Goal: Task Accomplishment & Management: Use online tool/utility

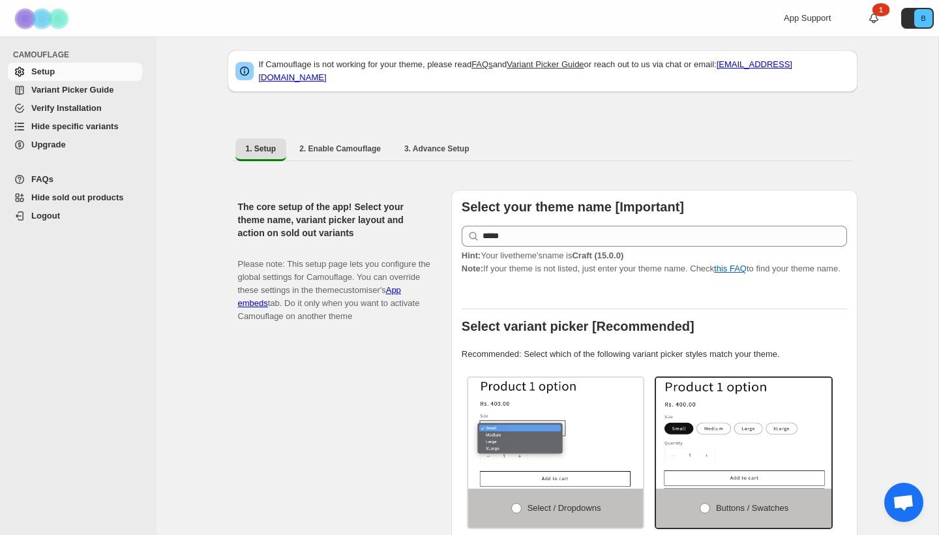
scroll to position [12, 0]
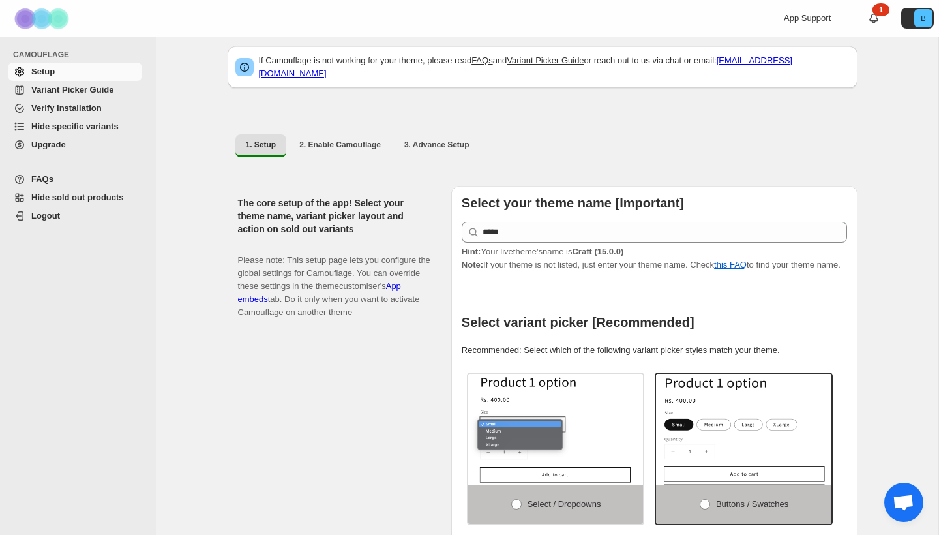
click at [98, 123] on span "Hide specific variants" at bounding box center [74, 126] width 87 height 10
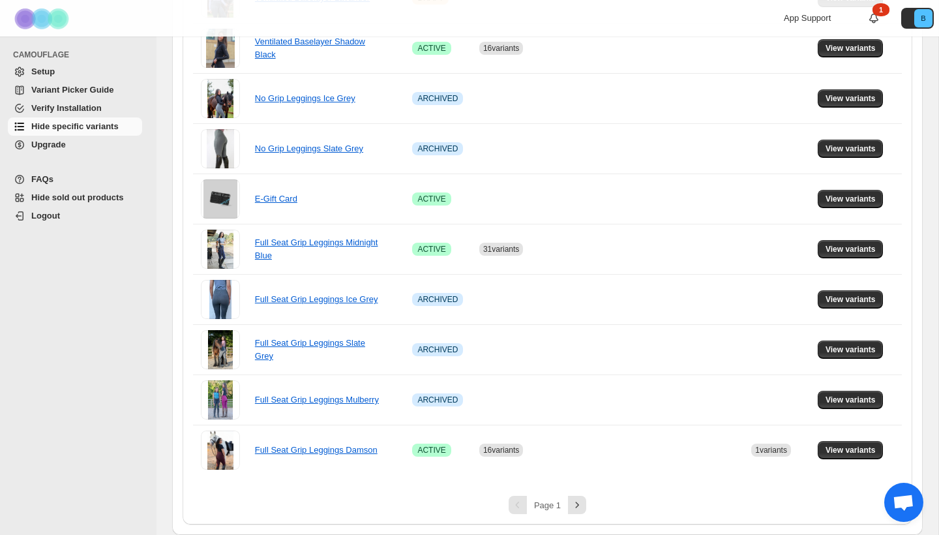
scroll to position [869, 0]
click at [582, 503] on icon "Next" at bounding box center [577, 504] width 13 height 13
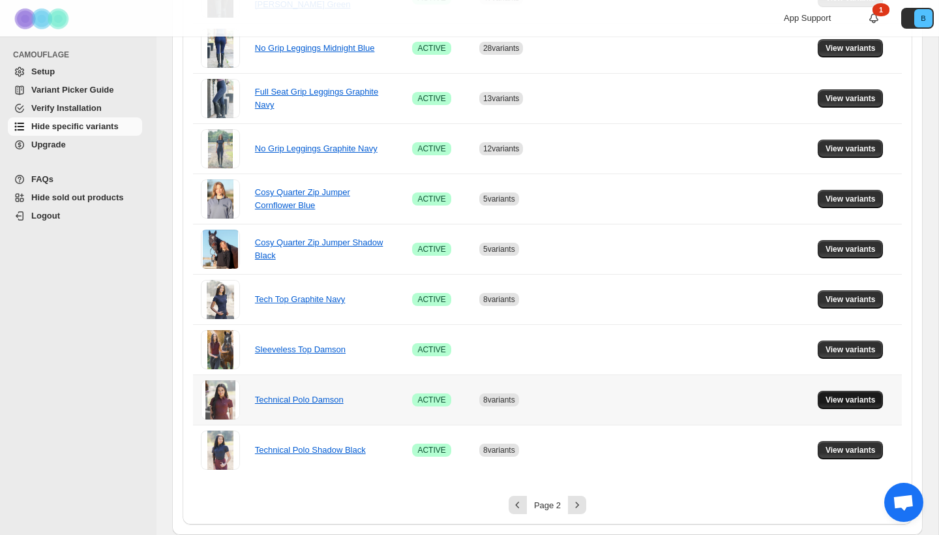
click at [859, 401] on span "View variants" at bounding box center [851, 400] width 50 height 10
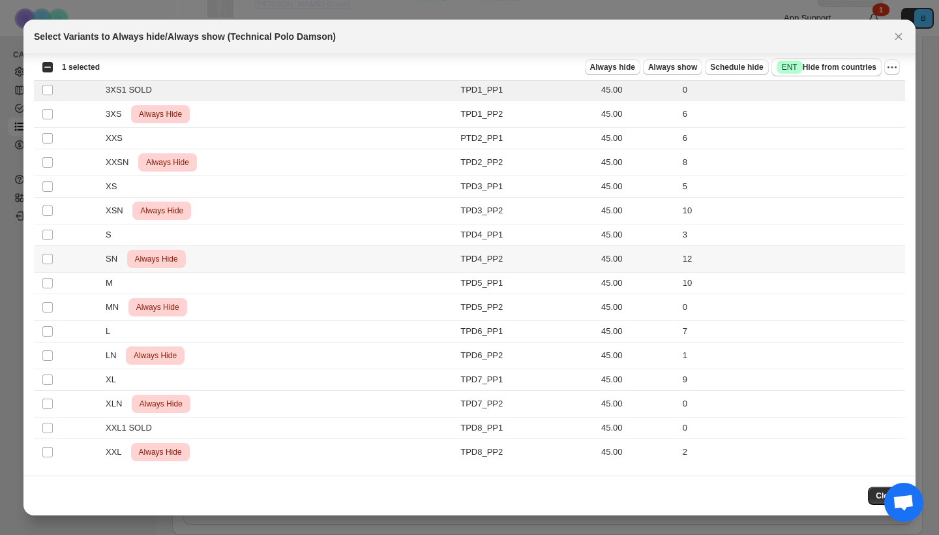
scroll to position [35, 0]
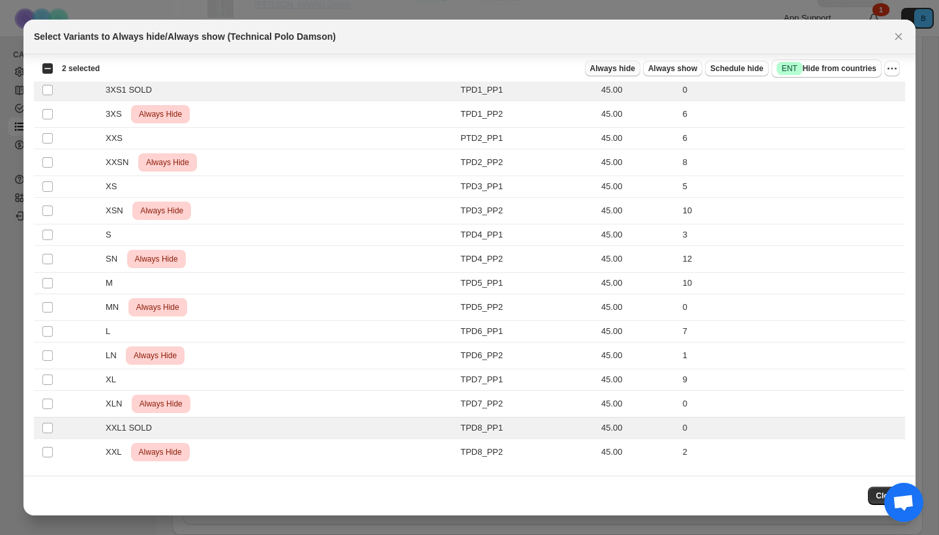
click at [601, 65] on span "Always hide" at bounding box center [612, 68] width 45 height 10
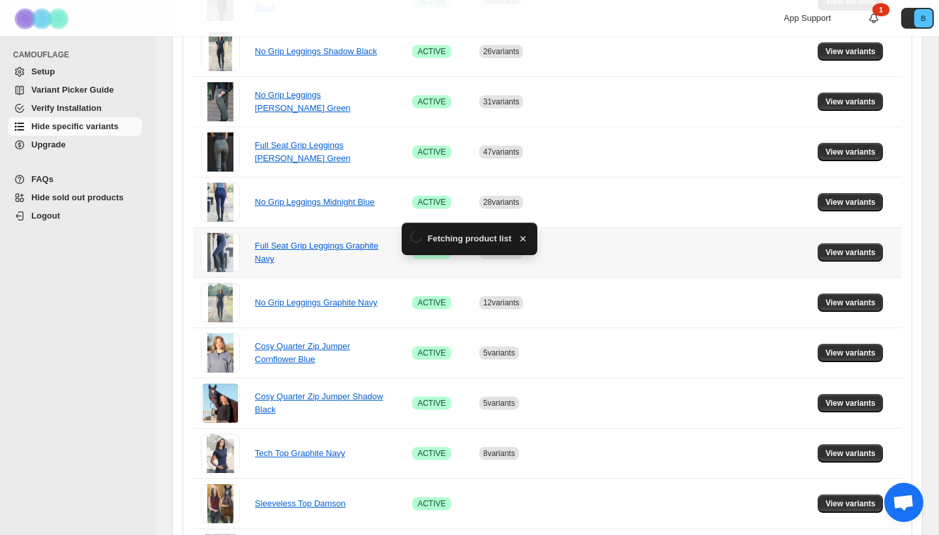
scroll to position [869, 0]
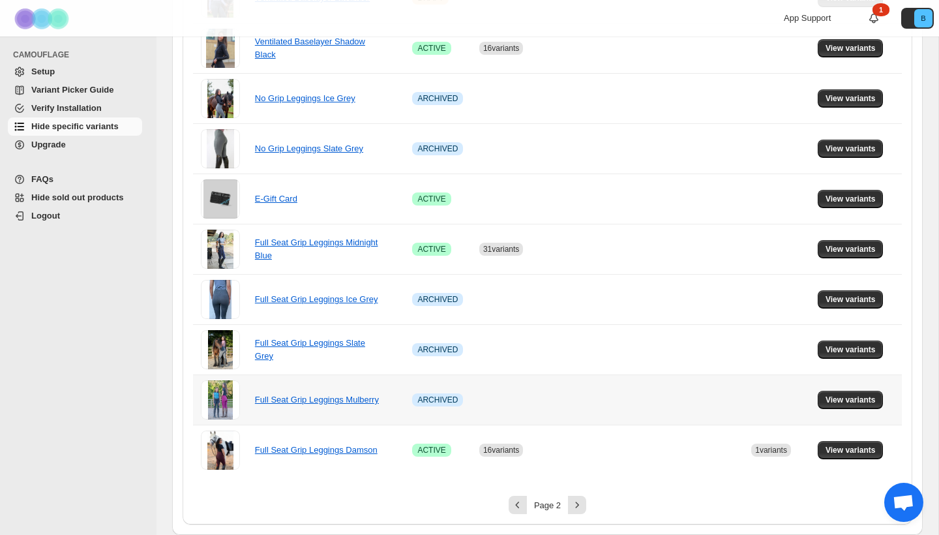
click at [856, 395] on span "View variants" at bounding box center [851, 400] width 50 height 10
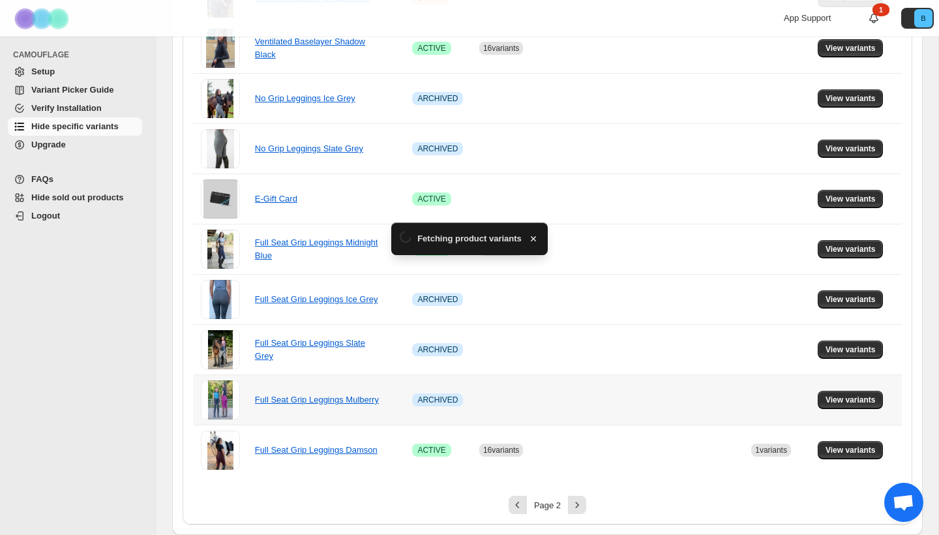
scroll to position [0, 0]
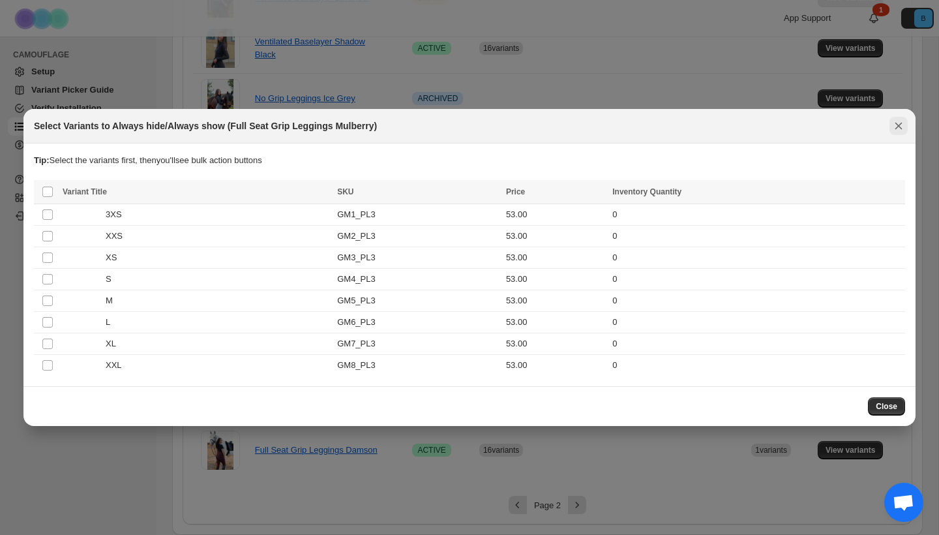
click at [901, 120] on icon "Close" at bounding box center [898, 125] width 13 height 13
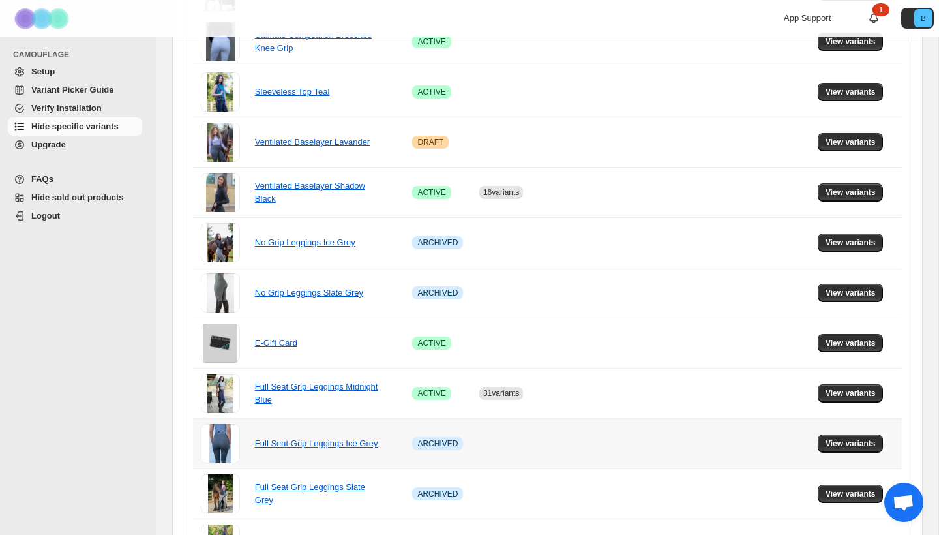
scroll to position [869, 0]
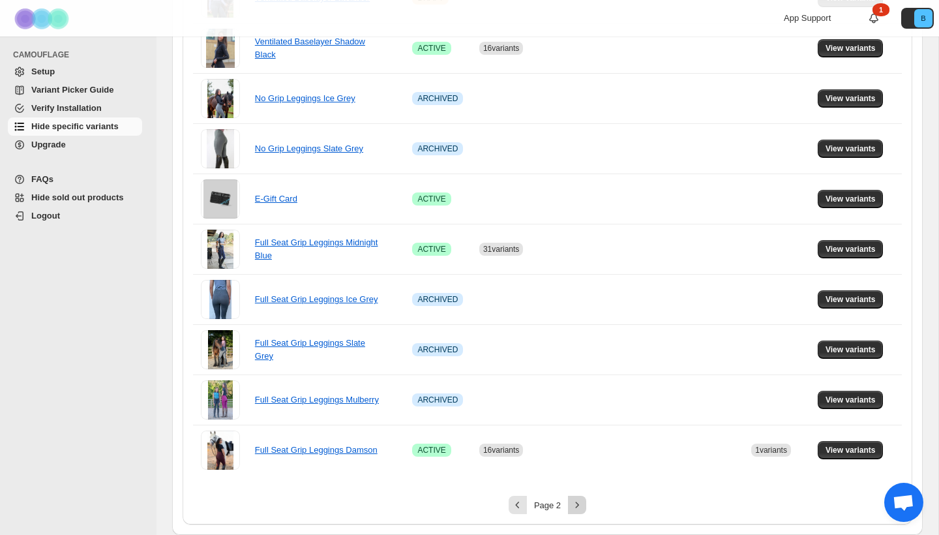
click at [574, 501] on icon "Next" at bounding box center [577, 504] width 13 height 13
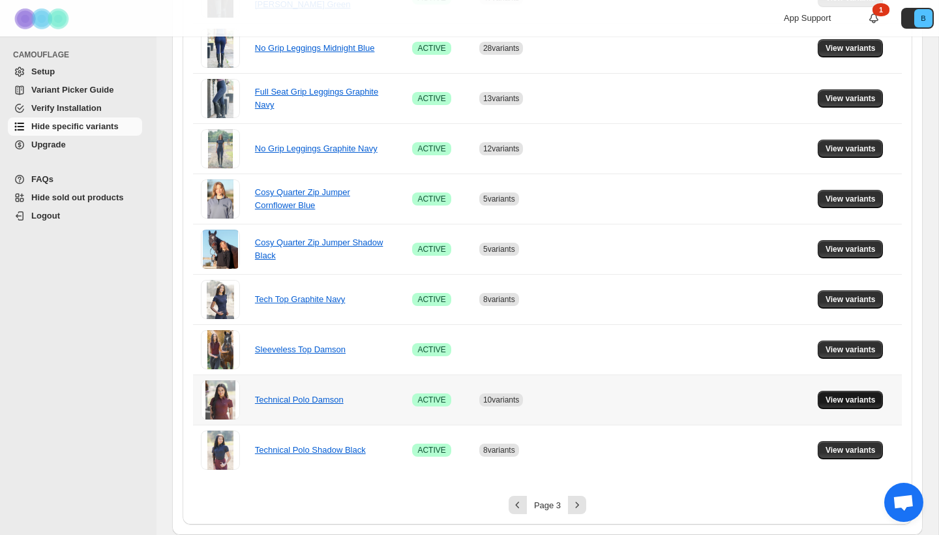
click at [846, 400] on span "View variants" at bounding box center [851, 400] width 50 height 10
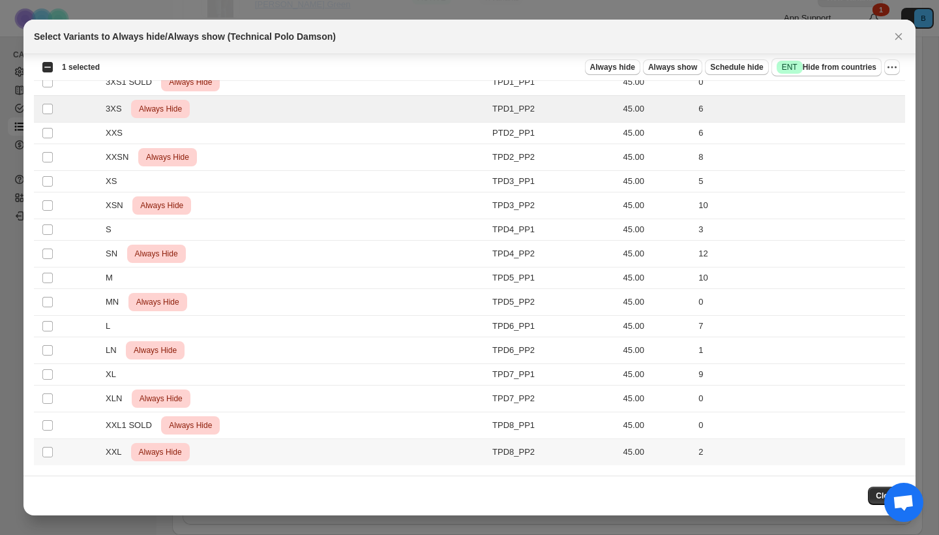
scroll to position [46, 0]
click at [891, 66] on icon "More actions" at bounding box center [892, 67] width 13 height 13
click at [862, 100] on button "Undo always hide" at bounding box center [845, 92] width 102 height 21
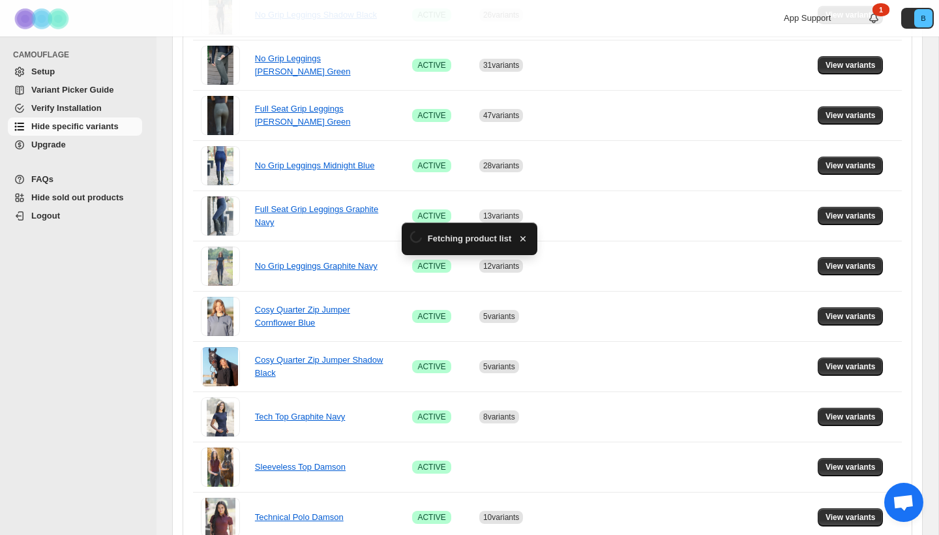
scroll to position [869, 0]
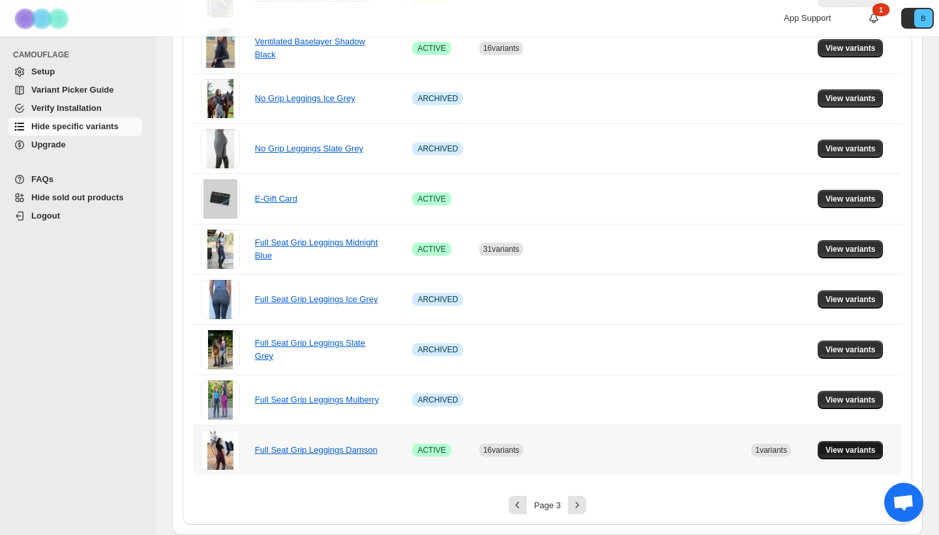
drag, startPoint x: 862, startPoint y: 100, endPoint x: 839, endPoint y: 446, distance: 346.4
click at [839, 446] on span "View variants" at bounding box center [851, 450] width 50 height 10
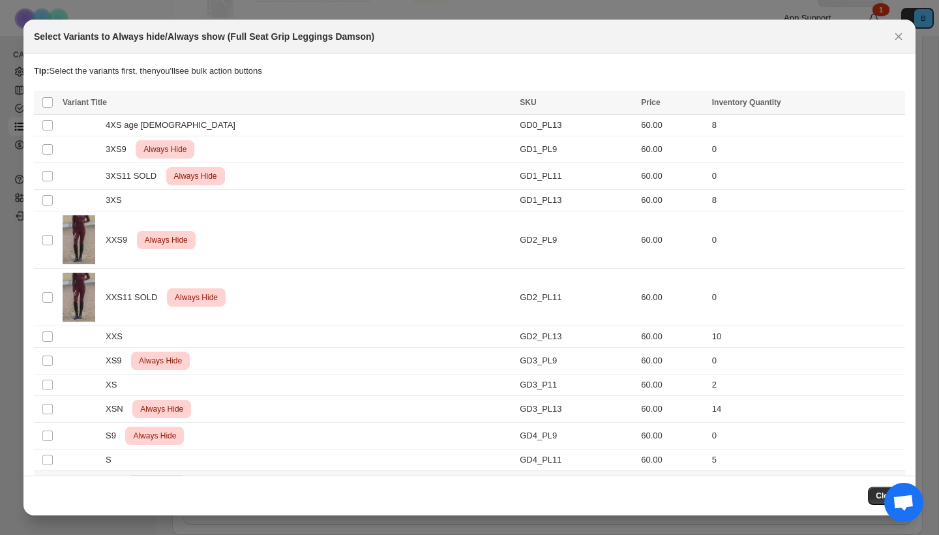
scroll to position [0, 0]
click at [896, 34] on icon "Close" at bounding box center [898, 36] width 7 height 7
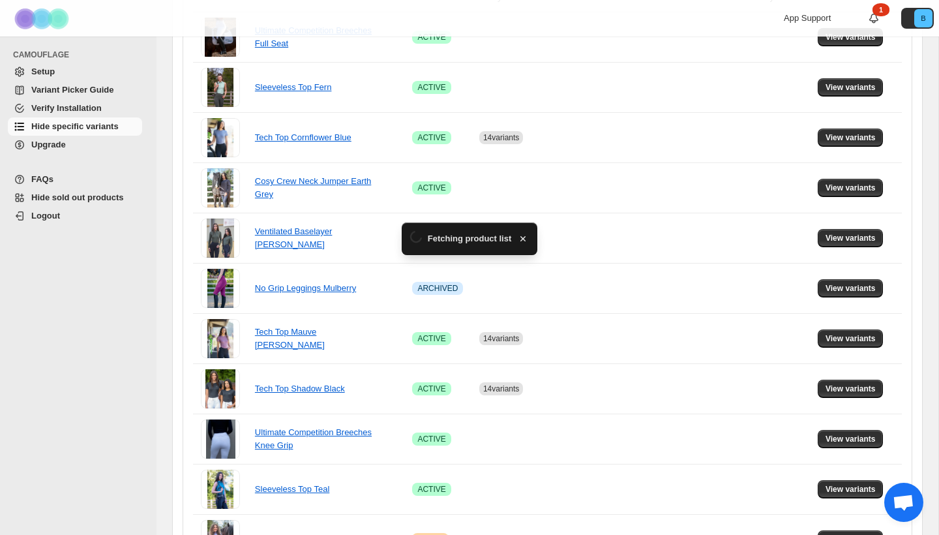
scroll to position [869, 0]
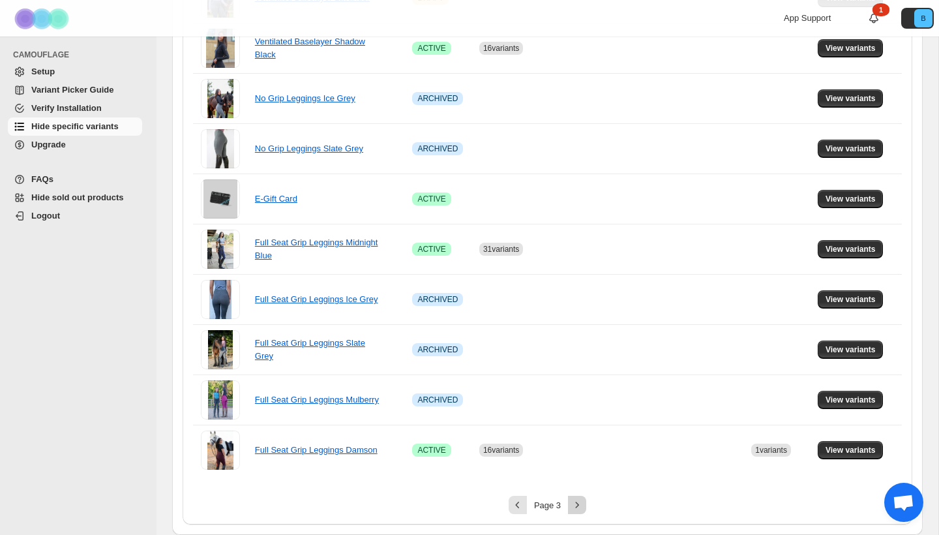
click at [573, 503] on icon "Next" at bounding box center [577, 504] width 13 height 13
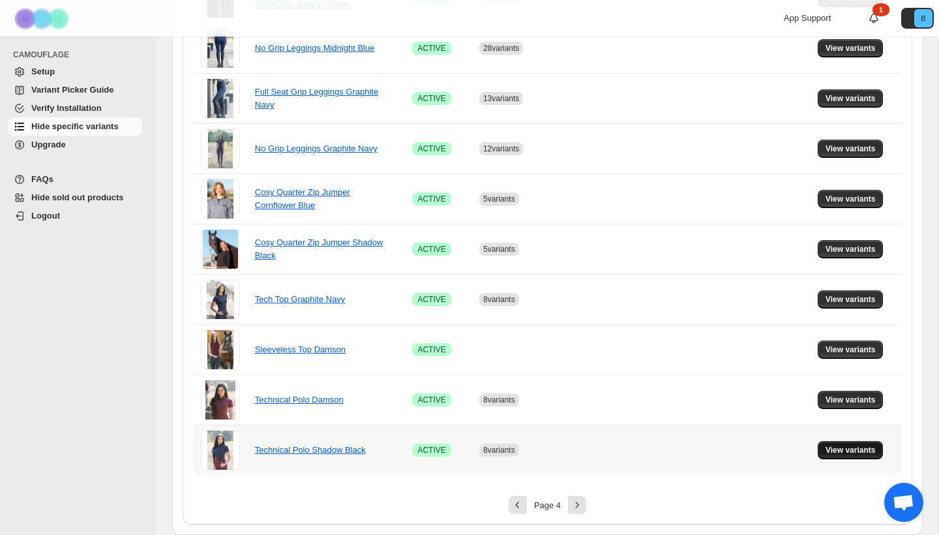
click at [876, 448] on span "View variants" at bounding box center [851, 450] width 50 height 10
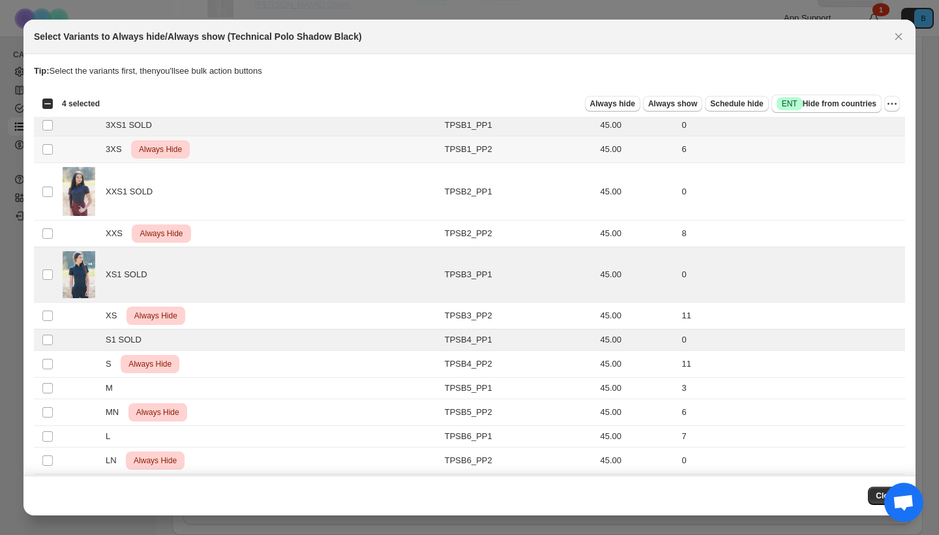
scroll to position [0, 0]
click at [893, 103] on icon "More actions" at bounding box center [892, 103] width 13 height 13
click at [615, 103] on span "Always hide" at bounding box center [612, 103] width 45 height 10
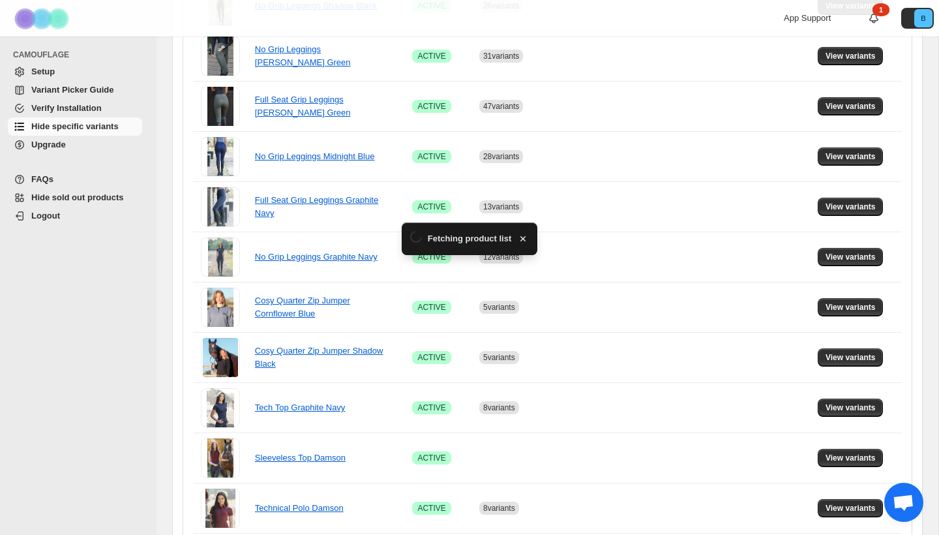
scroll to position [869, 0]
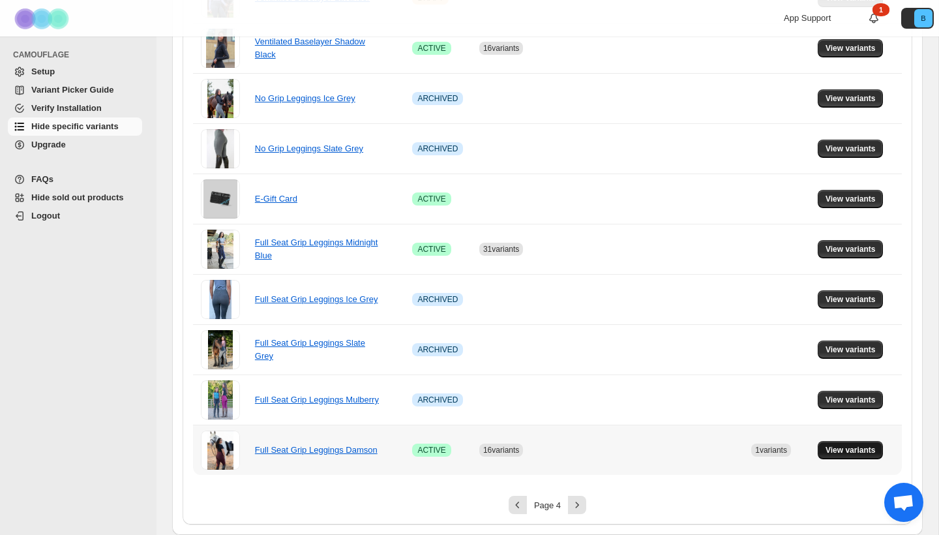
drag, startPoint x: 538, startPoint y: 156, endPoint x: 844, endPoint y: 445, distance: 421.2
click at [844, 445] on span "View variants" at bounding box center [851, 450] width 50 height 10
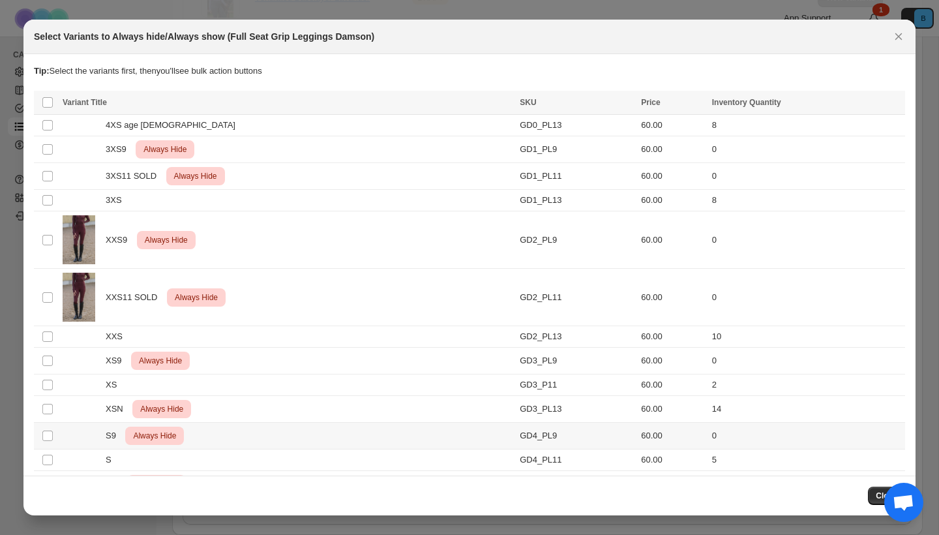
scroll to position [0, 0]
click at [908, 31] on div "Select Variants to Always hide/Always show (Full Seat Grip Leggings Damson)" at bounding box center [469, 37] width 892 height 35
click at [899, 33] on icon "Close" at bounding box center [898, 36] width 13 height 13
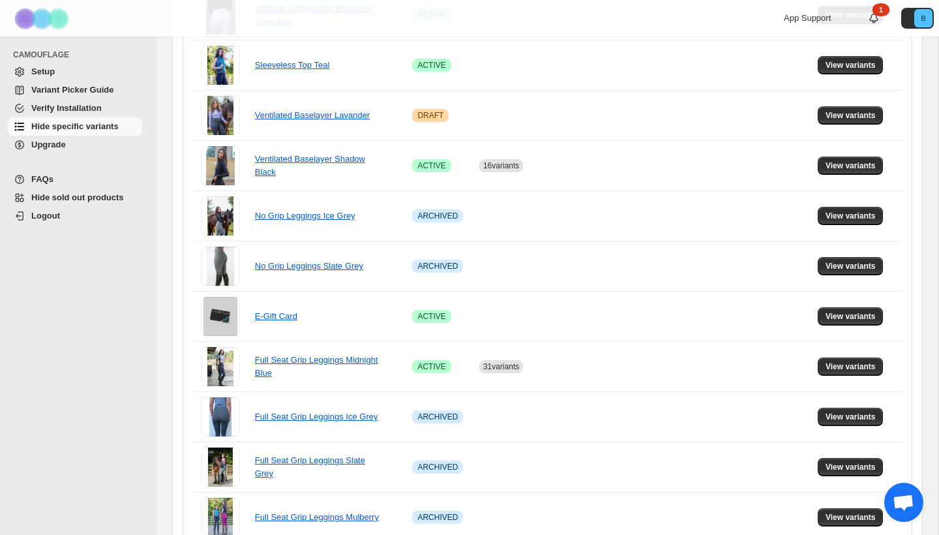
scroll to position [869, 0]
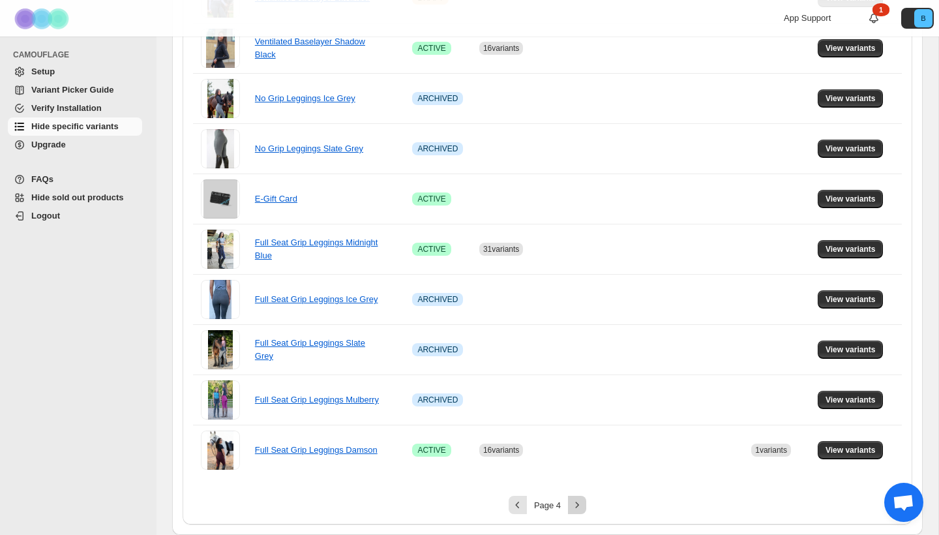
click at [578, 501] on icon "Next" at bounding box center [577, 504] width 13 height 13
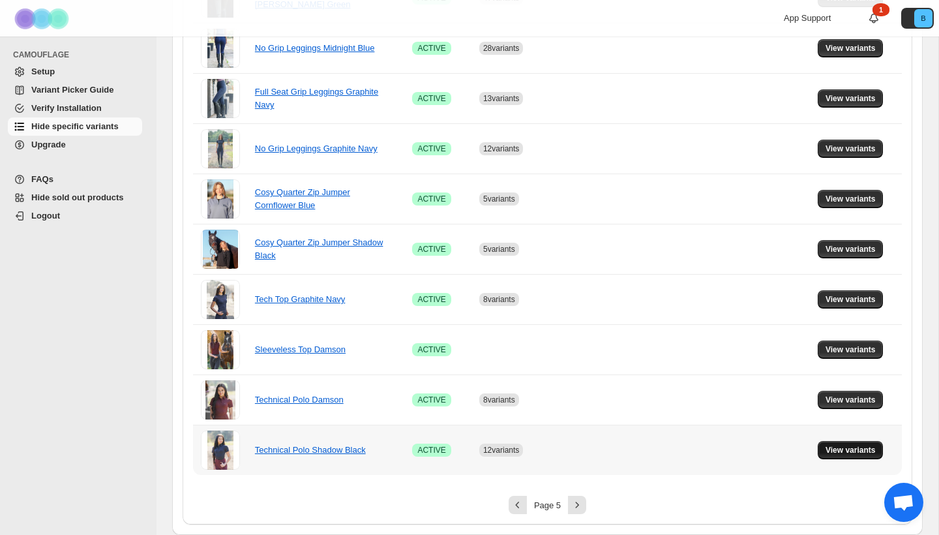
click at [840, 451] on span "View variants" at bounding box center [851, 450] width 50 height 10
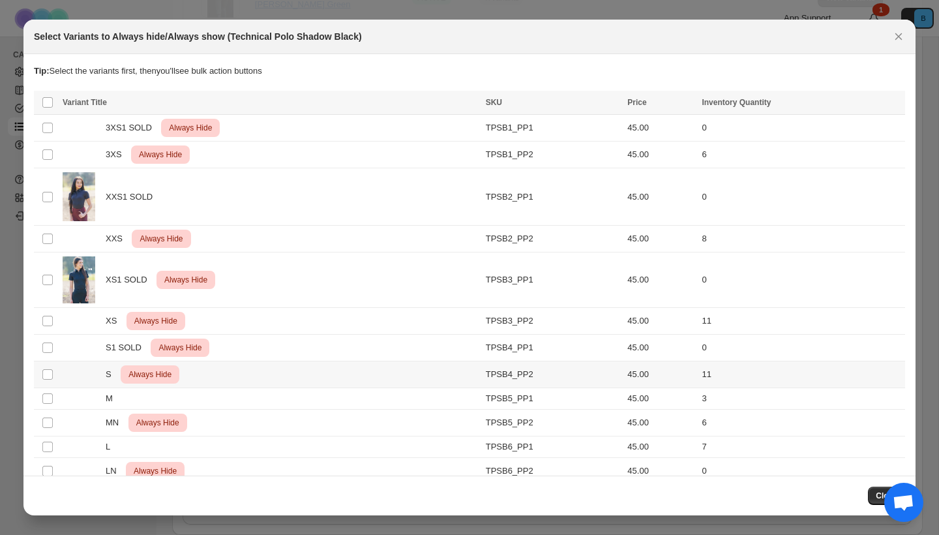
scroll to position [0, 0]
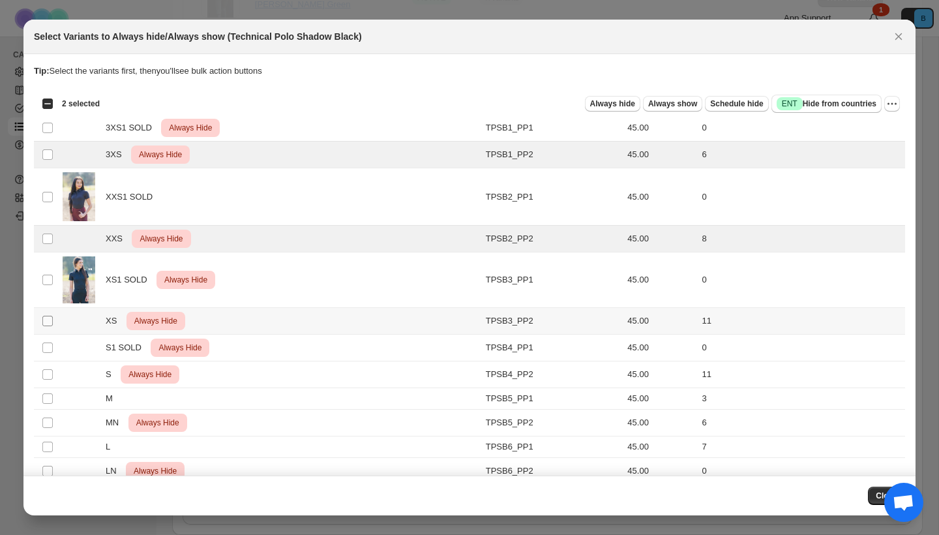
click at [44, 326] on span ":r65:" at bounding box center [48, 321] width 12 height 12
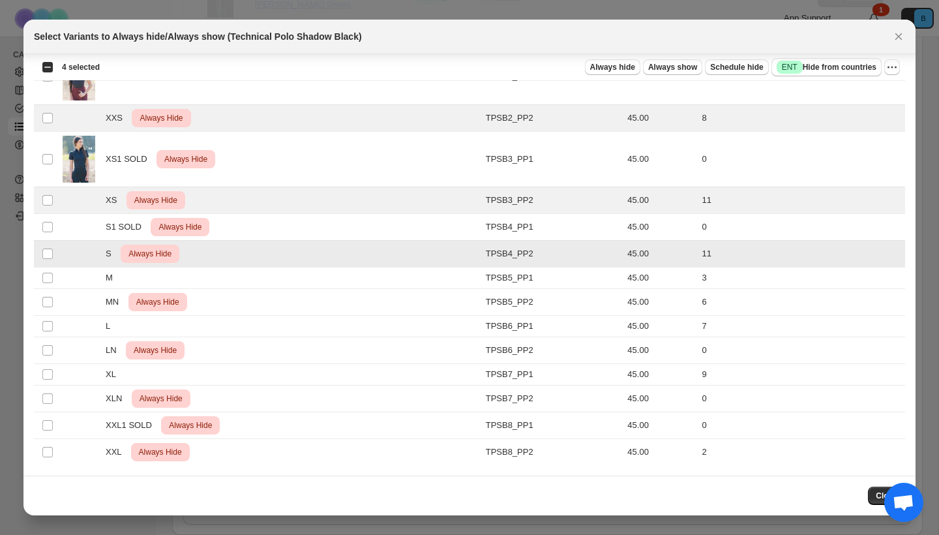
scroll to position [121, 0]
click at [41, 451] on td "Select product variant" at bounding box center [46, 451] width 25 height 27
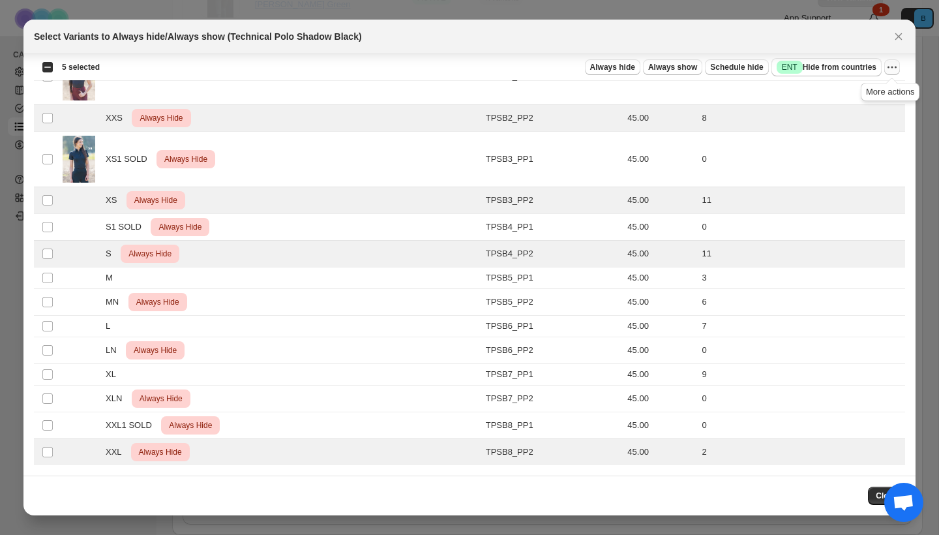
click at [887, 70] on icon "More actions" at bounding box center [892, 67] width 13 height 13
click at [843, 94] on span "Undo always hide" at bounding box center [830, 93] width 67 height 10
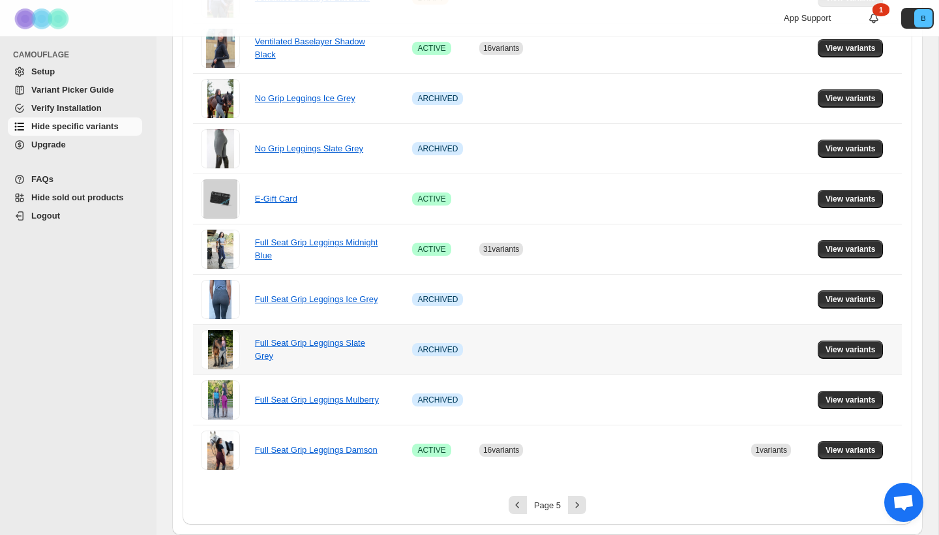
scroll to position [869, 0]
click at [580, 505] on icon "Next" at bounding box center [577, 504] width 13 height 13
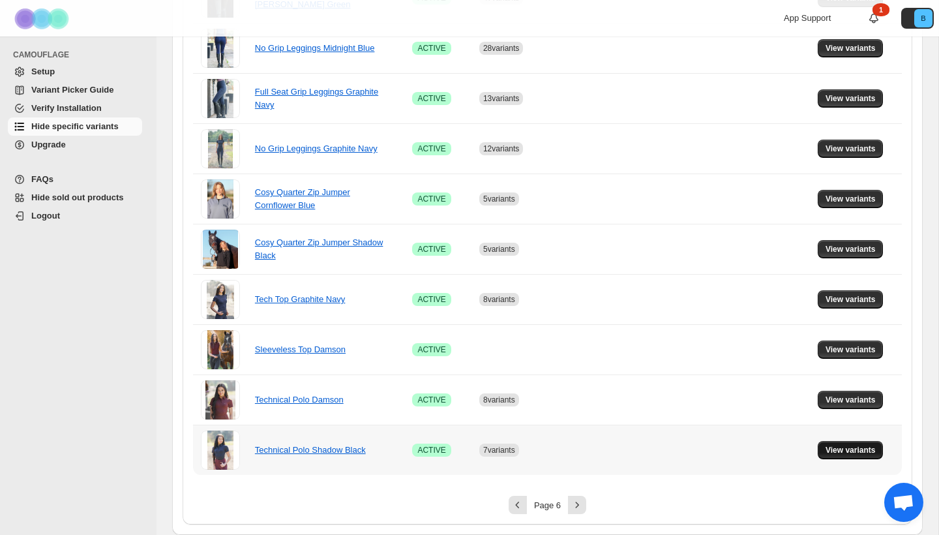
click at [848, 444] on button "View variants" at bounding box center [851, 450] width 66 height 18
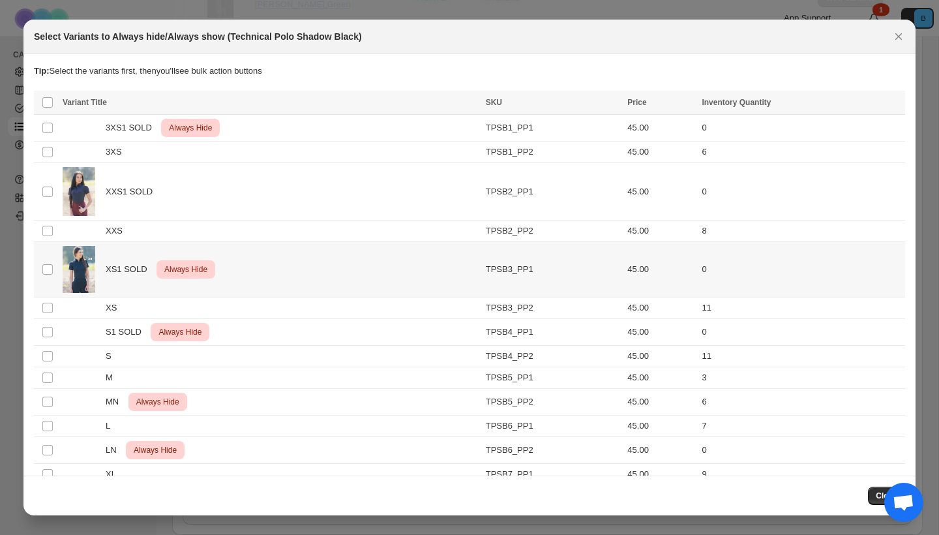
scroll to position [0, 0]
click at [41, 192] on td "Select product variant" at bounding box center [46, 191] width 25 height 57
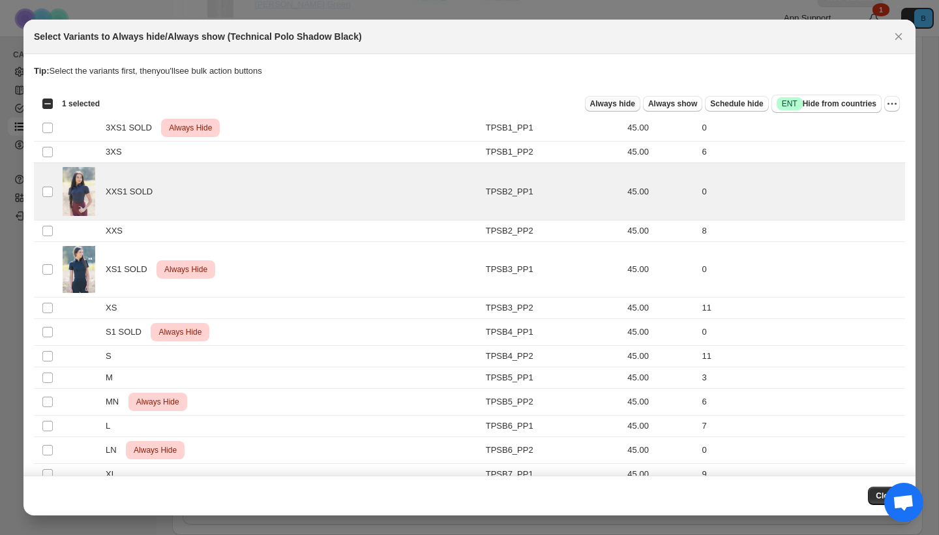
click at [612, 104] on span "Always hide" at bounding box center [612, 103] width 45 height 10
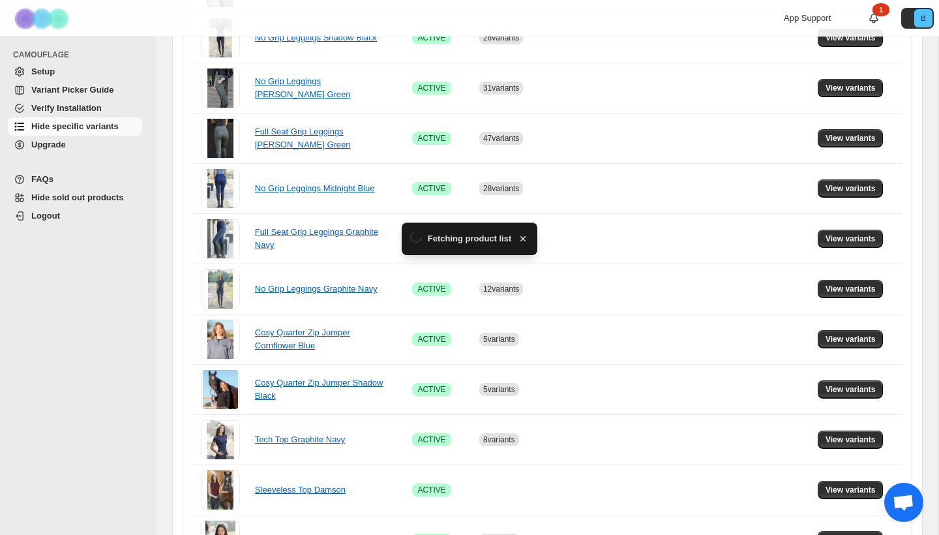
scroll to position [869, 0]
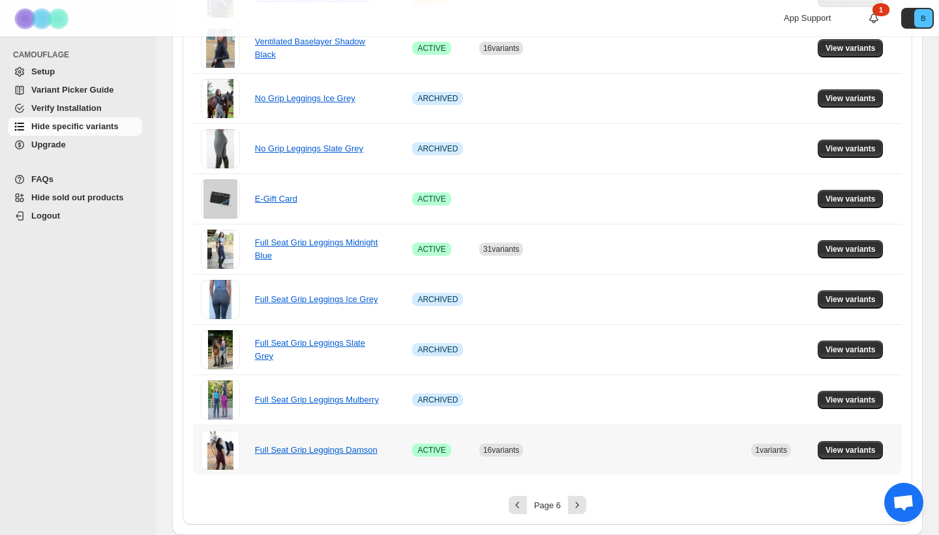
drag, startPoint x: 400, startPoint y: 199, endPoint x: 533, endPoint y: 421, distance: 258.8
click at [863, 452] on span "View variants" at bounding box center [851, 450] width 50 height 10
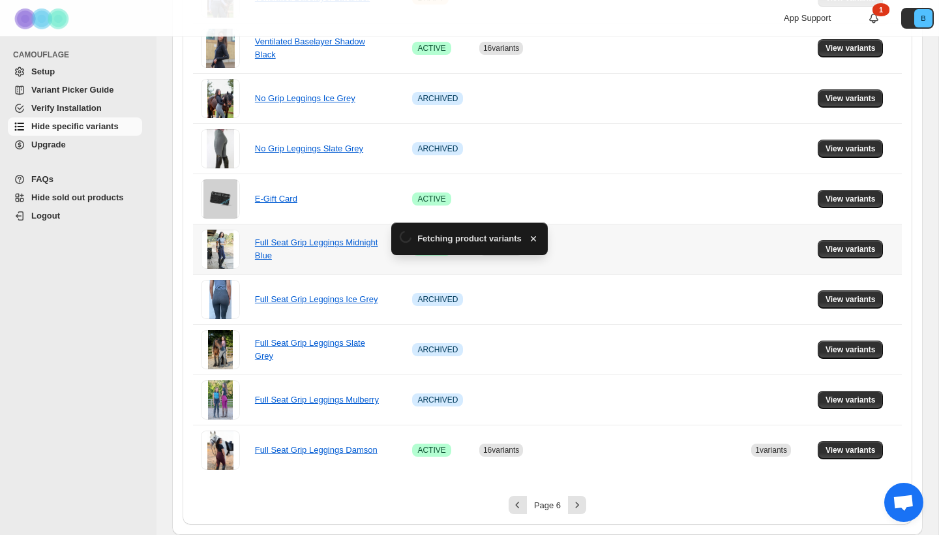
scroll to position [0, 0]
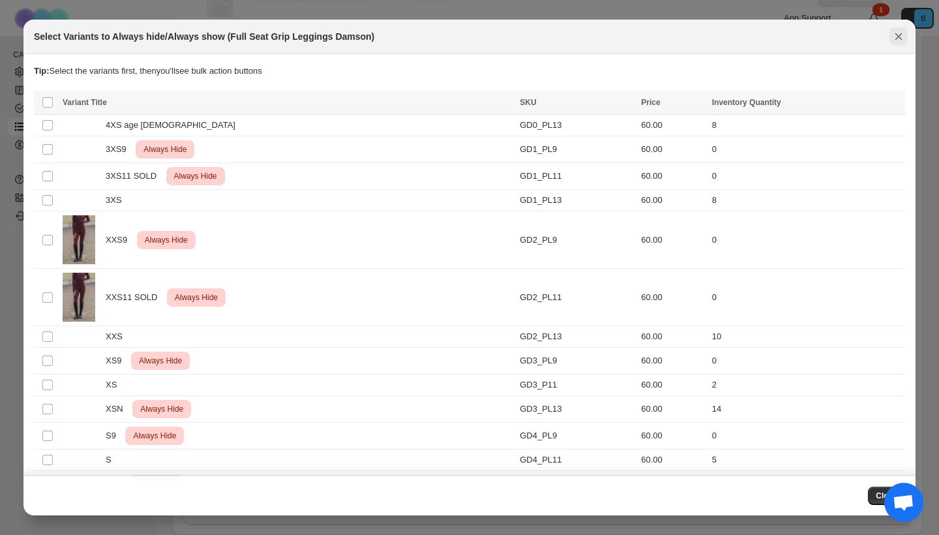
click at [902, 29] on button "Close" at bounding box center [898, 36] width 18 height 18
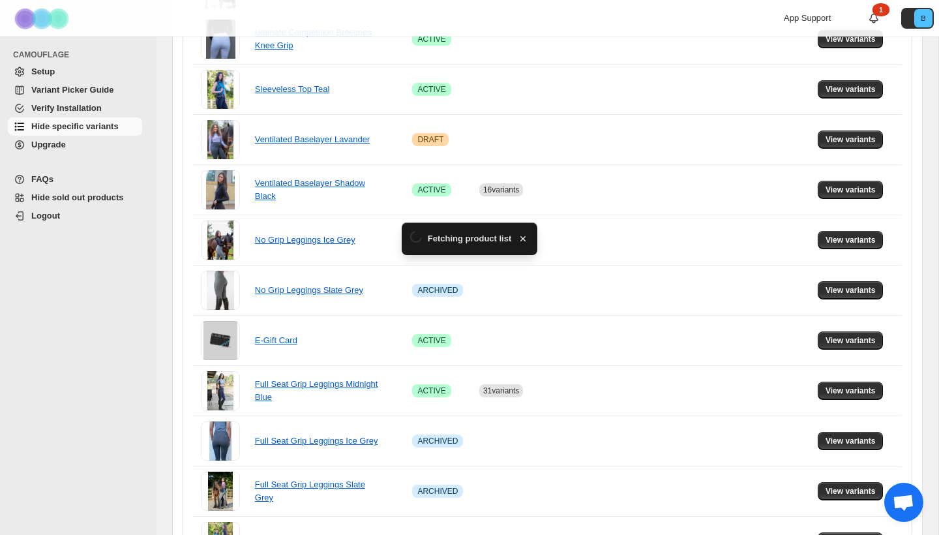
scroll to position [869, 0]
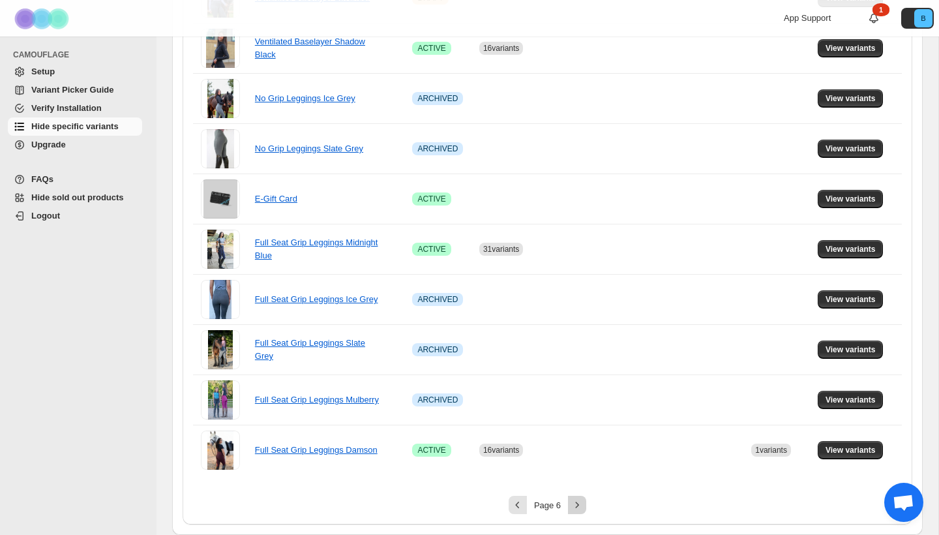
click at [569, 505] on button "Next" at bounding box center [577, 505] width 18 height 18
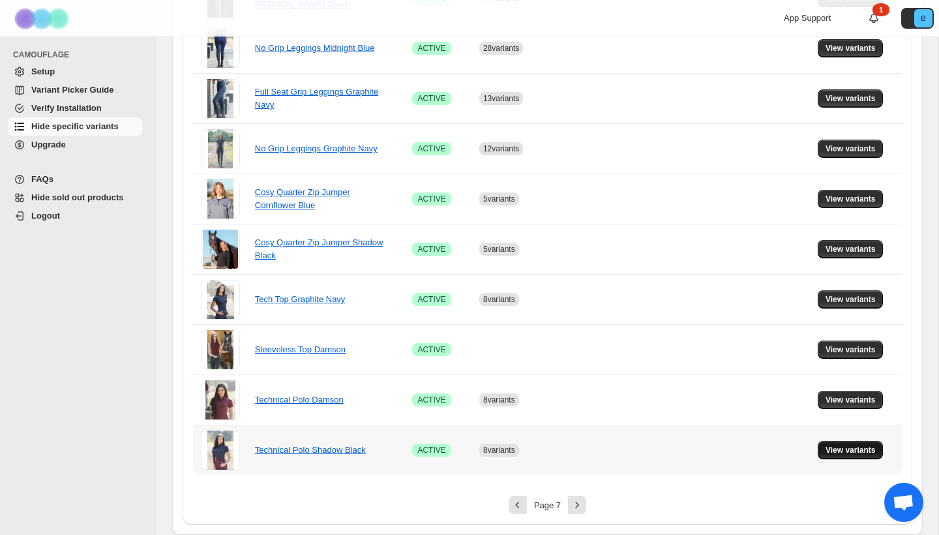
click at [842, 453] on span "View variants" at bounding box center [851, 450] width 50 height 10
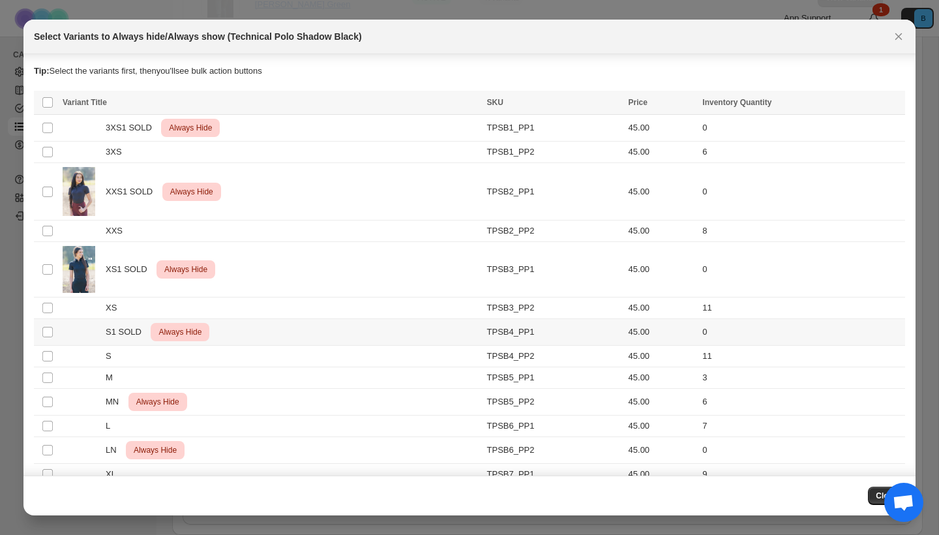
scroll to position [55, 0]
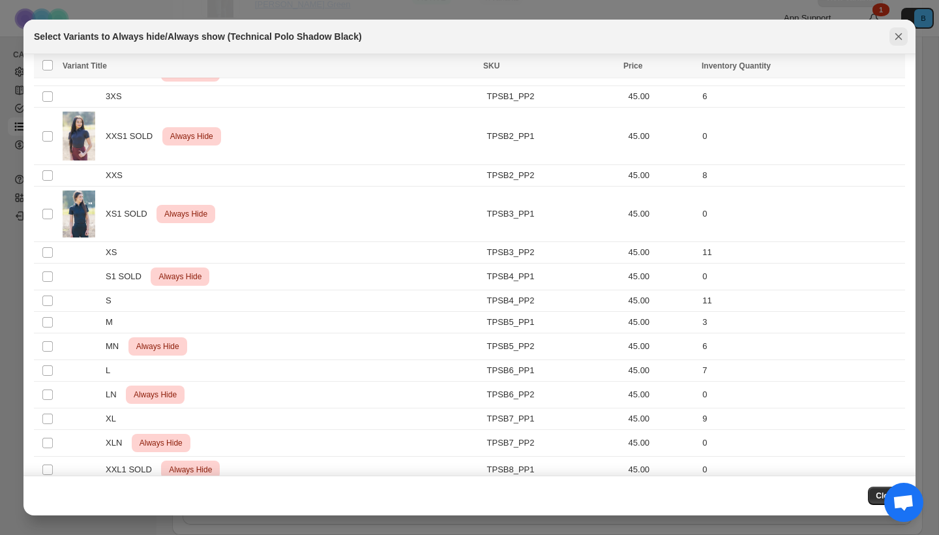
click at [895, 42] on icon "Close" at bounding box center [898, 36] width 13 height 13
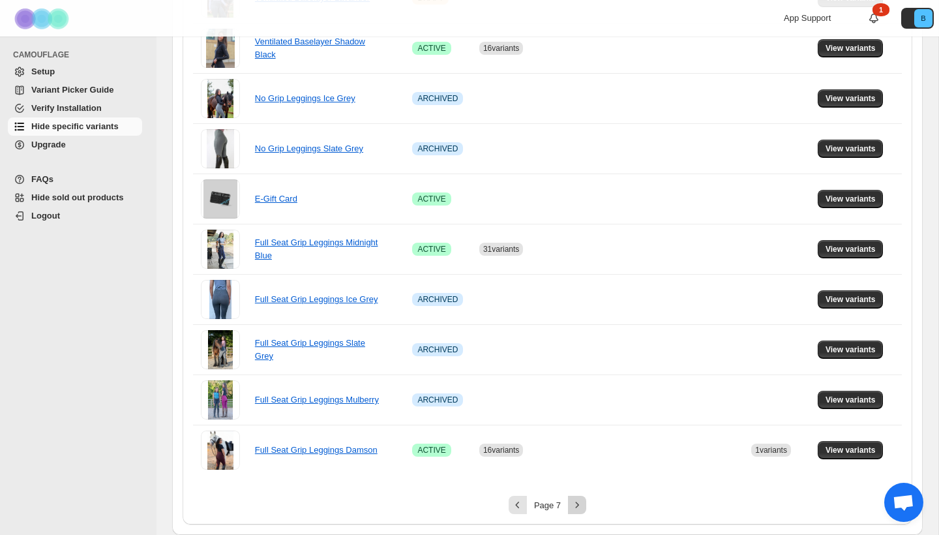
scroll to position [869, 0]
click at [573, 505] on icon "Next" at bounding box center [577, 504] width 13 height 13
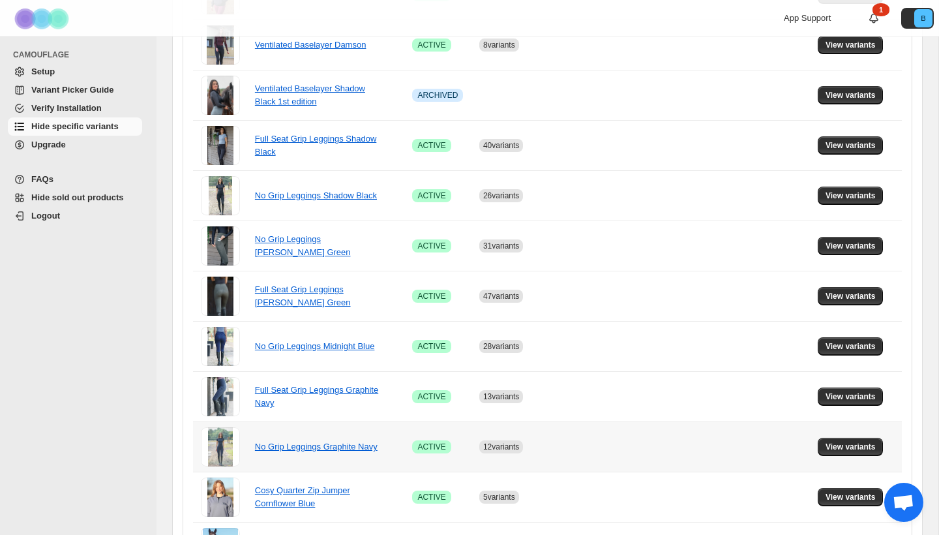
scroll to position [570, 0]
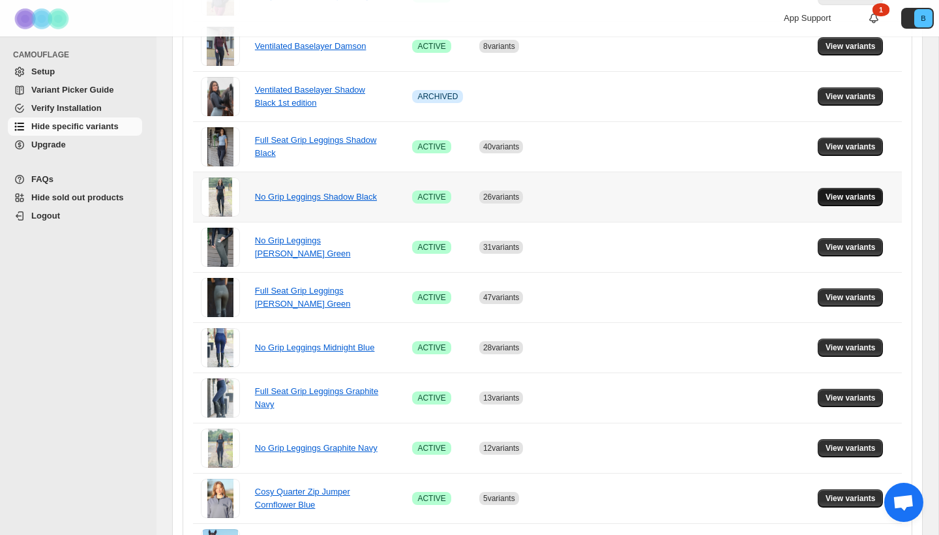
click at [843, 195] on span "View variants" at bounding box center [851, 197] width 50 height 10
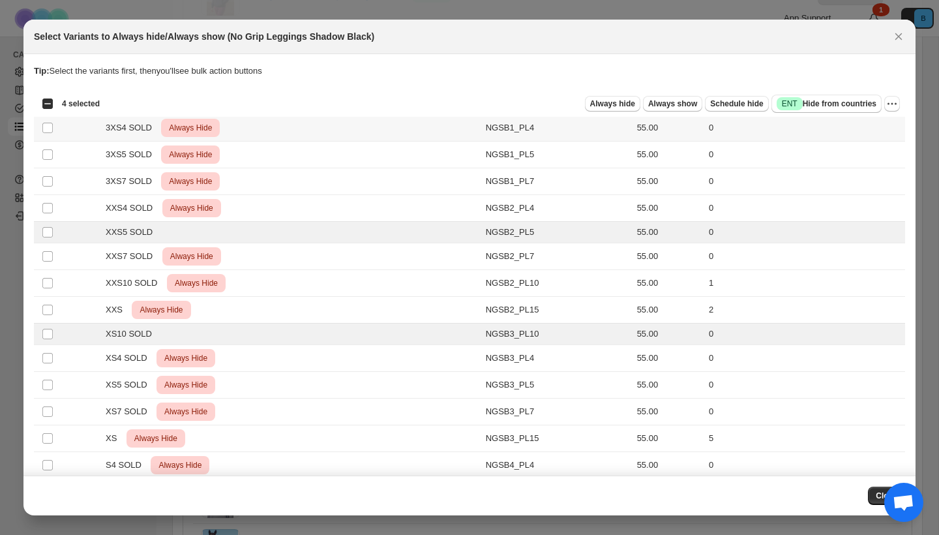
scroll to position [0, 0]
click at [621, 102] on span "Always hide" at bounding box center [612, 103] width 45 height 10
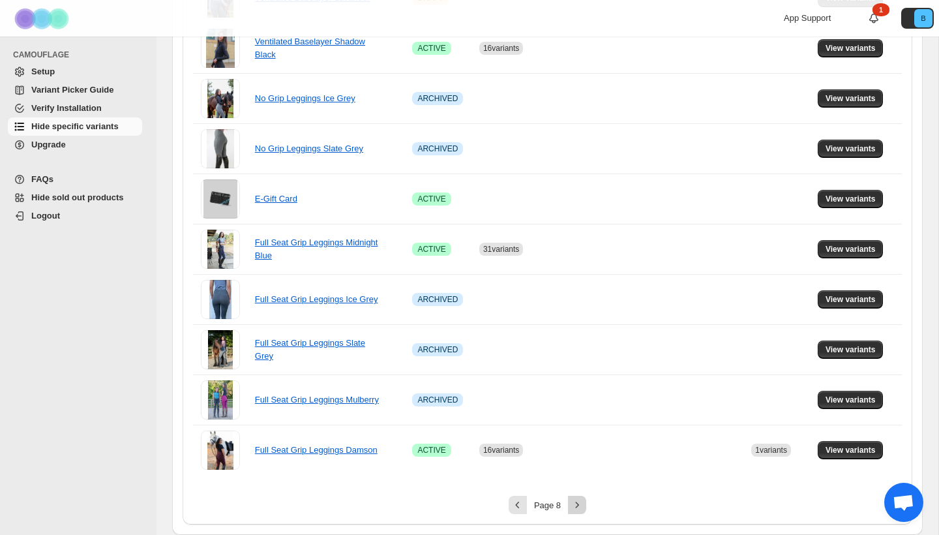
scroll to position [869, 0]
click at [580, 501] on icon "Next" at bounding box center [577, 504] width 13 height 13
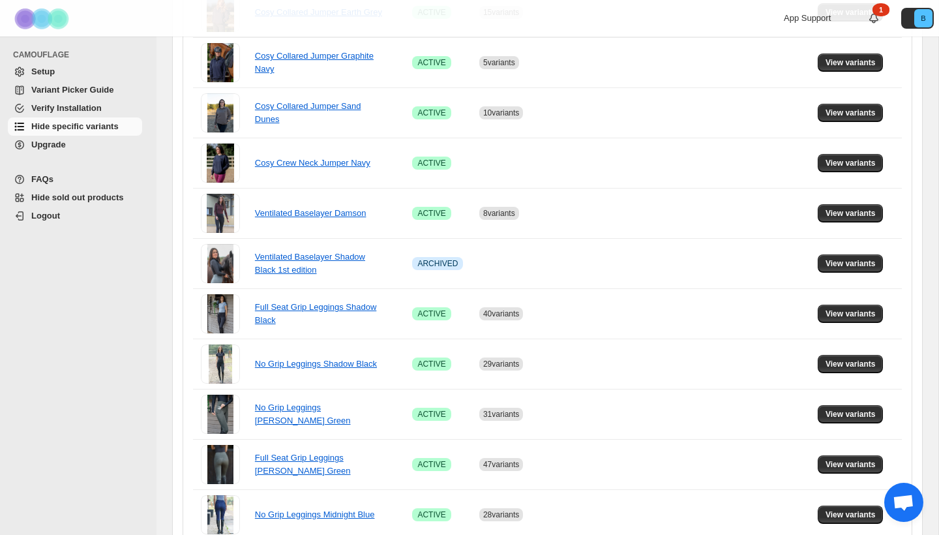
scroll to position [398, 0]
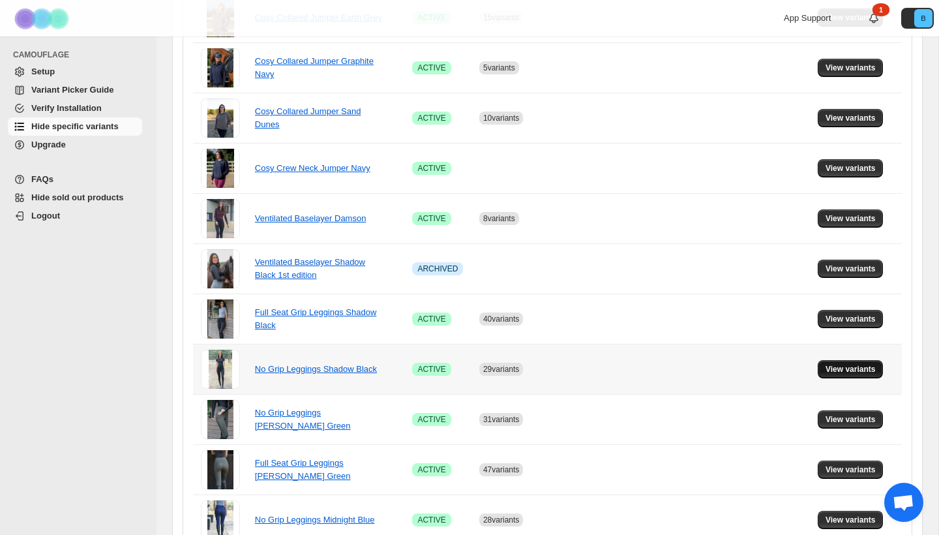
click at [865, 368] on span "View variants" at bounding box center [851, 369] width 50 height 10
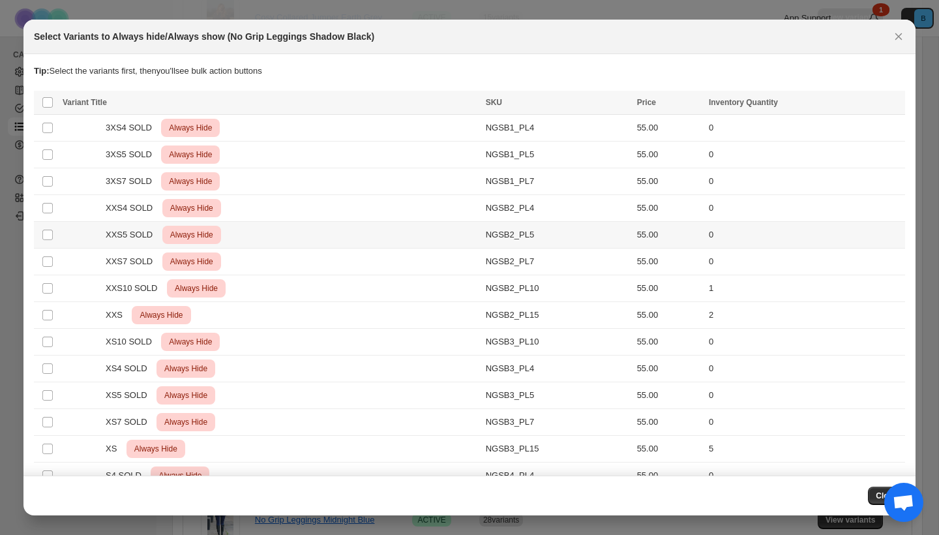
scroll to position [27, 0]
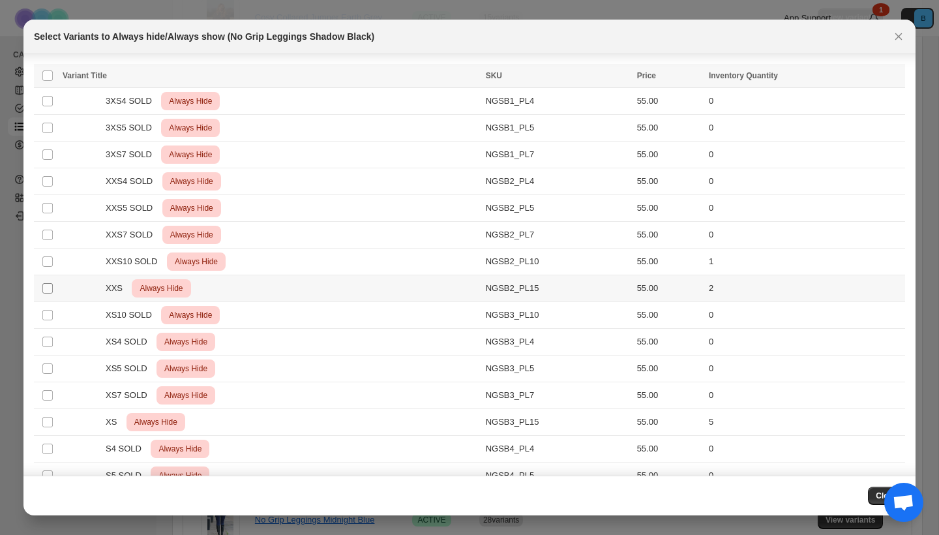
click at [45, 293] on span ":rc0:" at bounding box center [48, 288] width 12 height 12
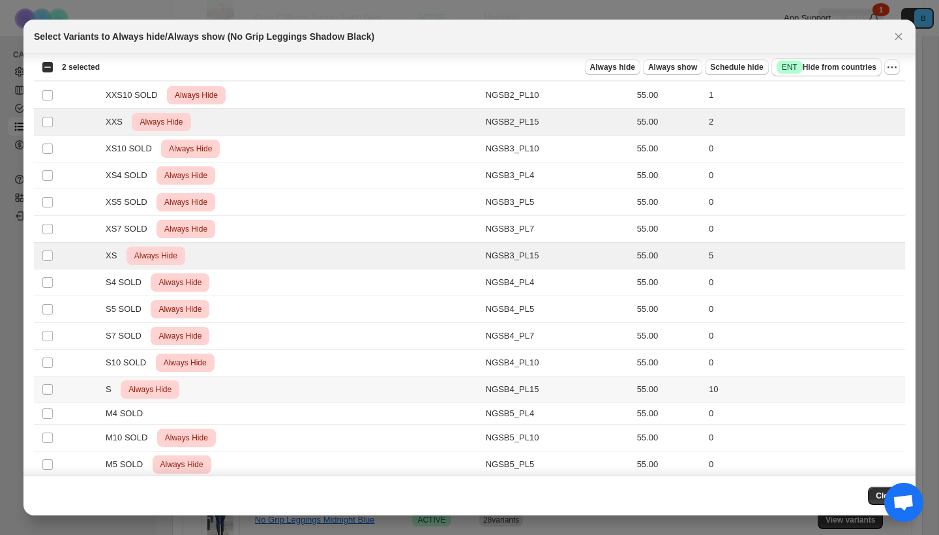
scroll to position [250, 0]
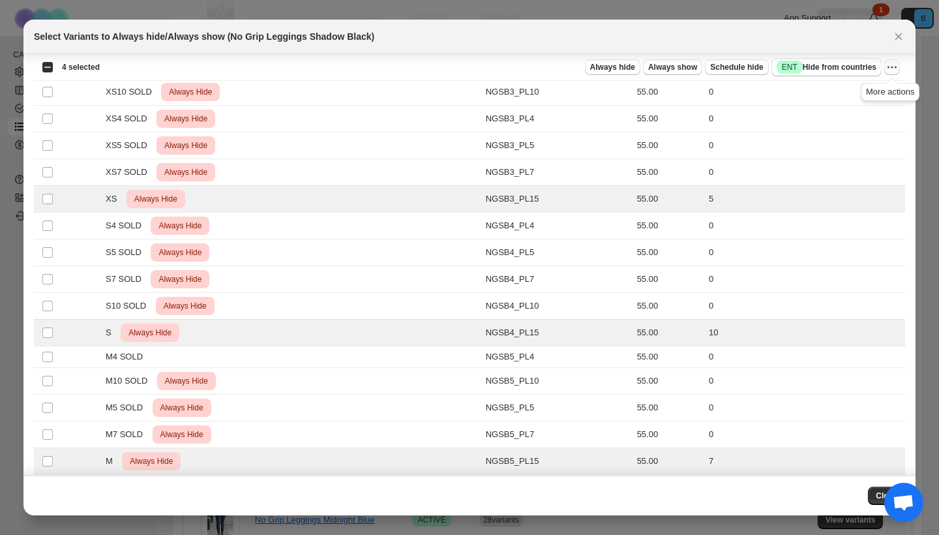
click at [889, 64] on icon "More actions" at bounding box center [892, 67] width 13 height 13
click at [833, 93] on span "Undo always hide" at bounding box center [830, 93] width 67 height 10
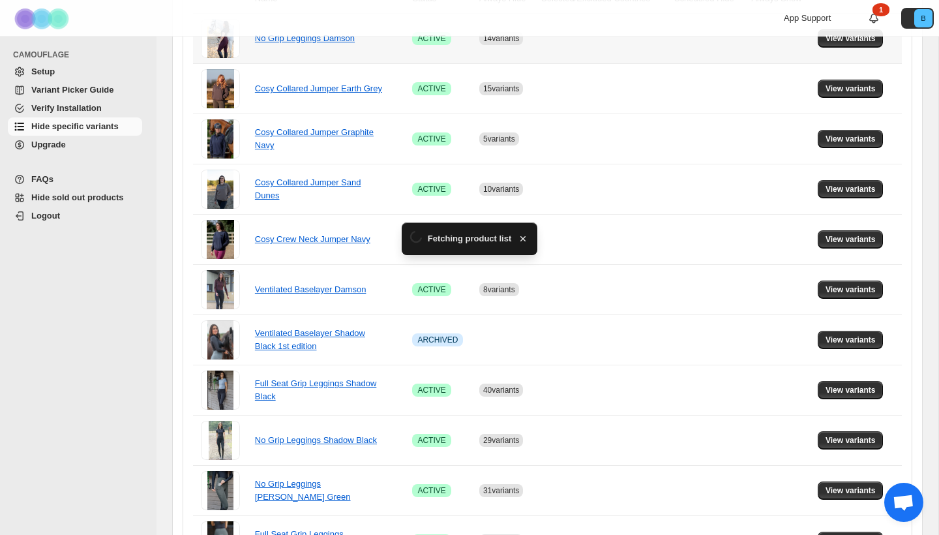
scroll to position [398, 0]
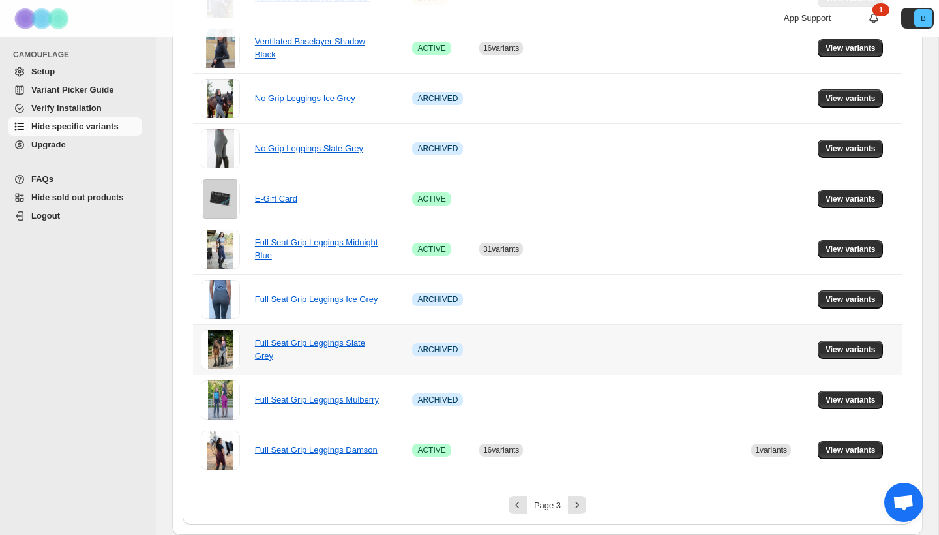
scroll to position [869, 0]
click at [578, 501] on icon "Next" at bounding box center [577, 504] width 13 height 13
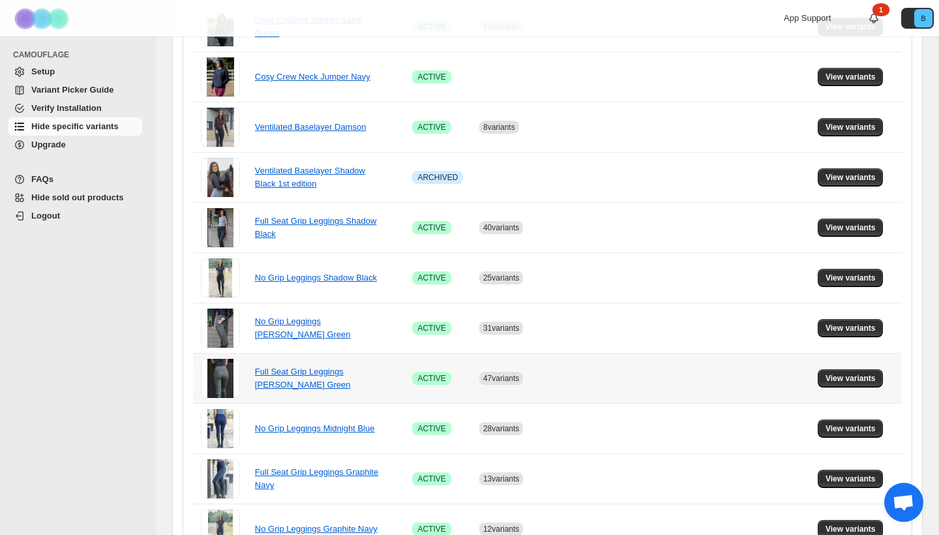
scroll to position [487, 0]
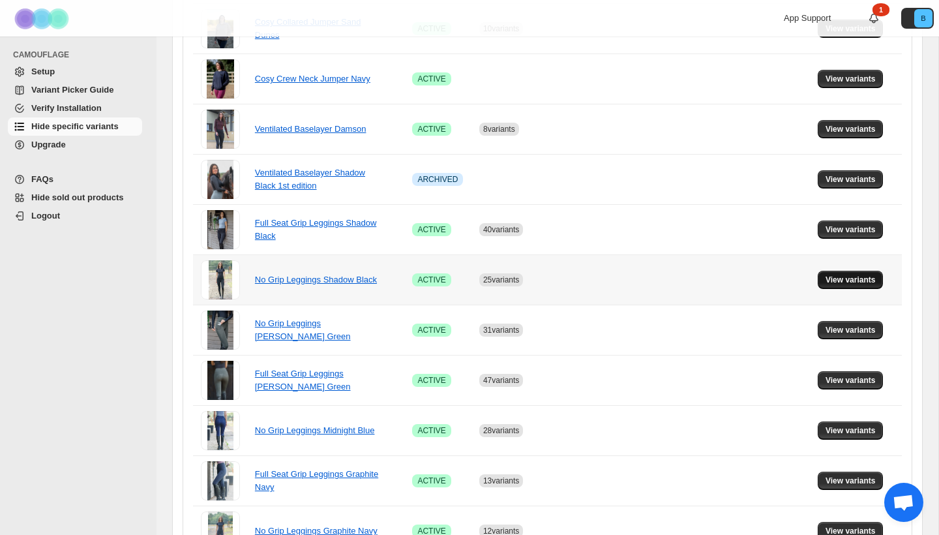
click at [854, 279] on span "View variants" at bounding box center [851, 280] width 50 height 10
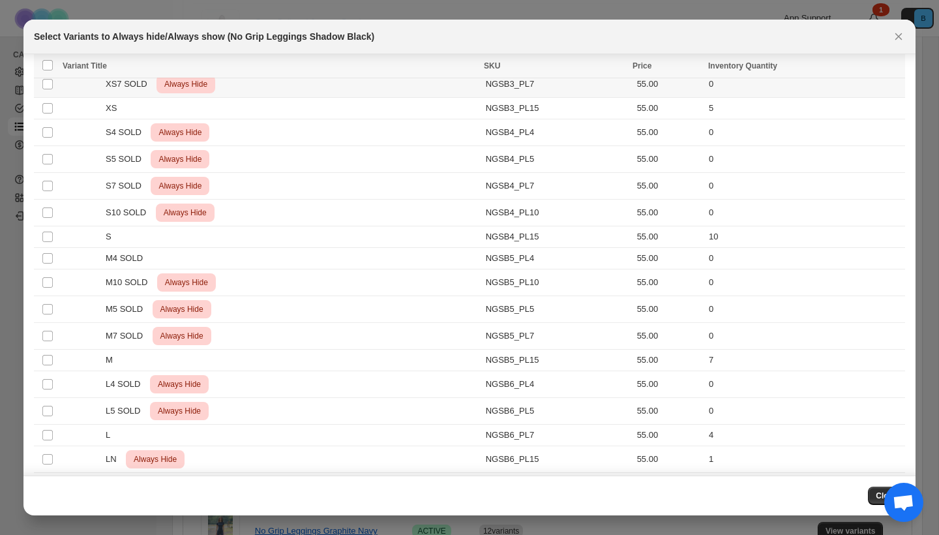
scroll to position [350, 0]
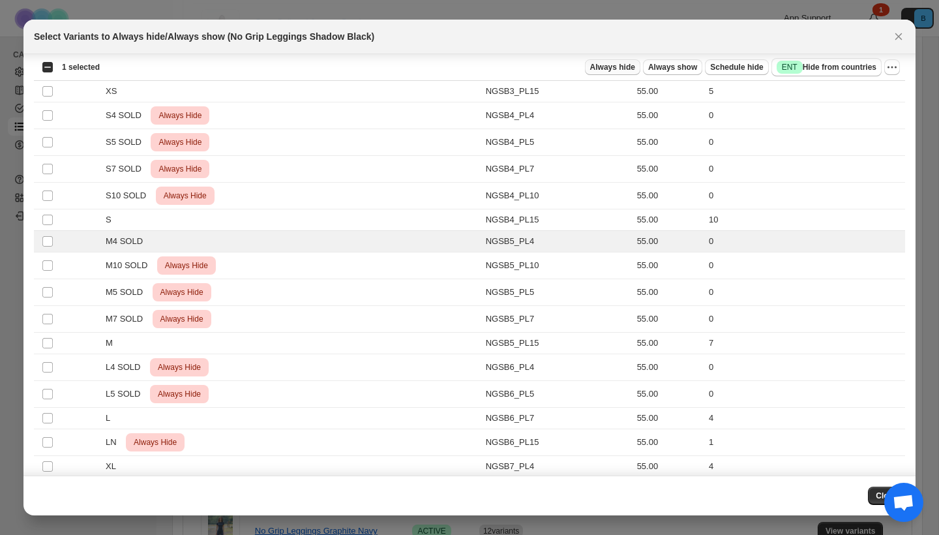
click at [623, 65] on span "Always hide" at bounding box center [612, 67] width 45 height 10
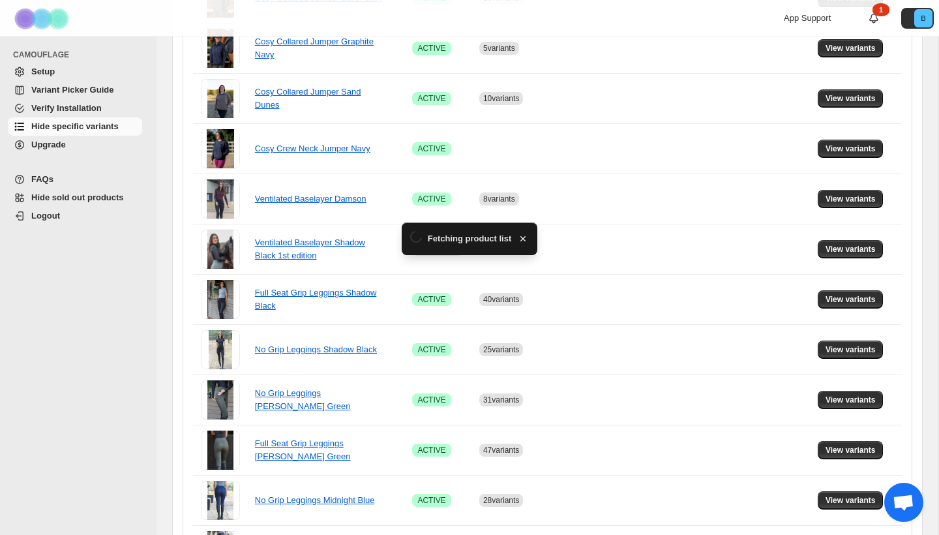
scroll to position [487, 0]
